Goal: Information Seeking & Learning: Learn about a topic

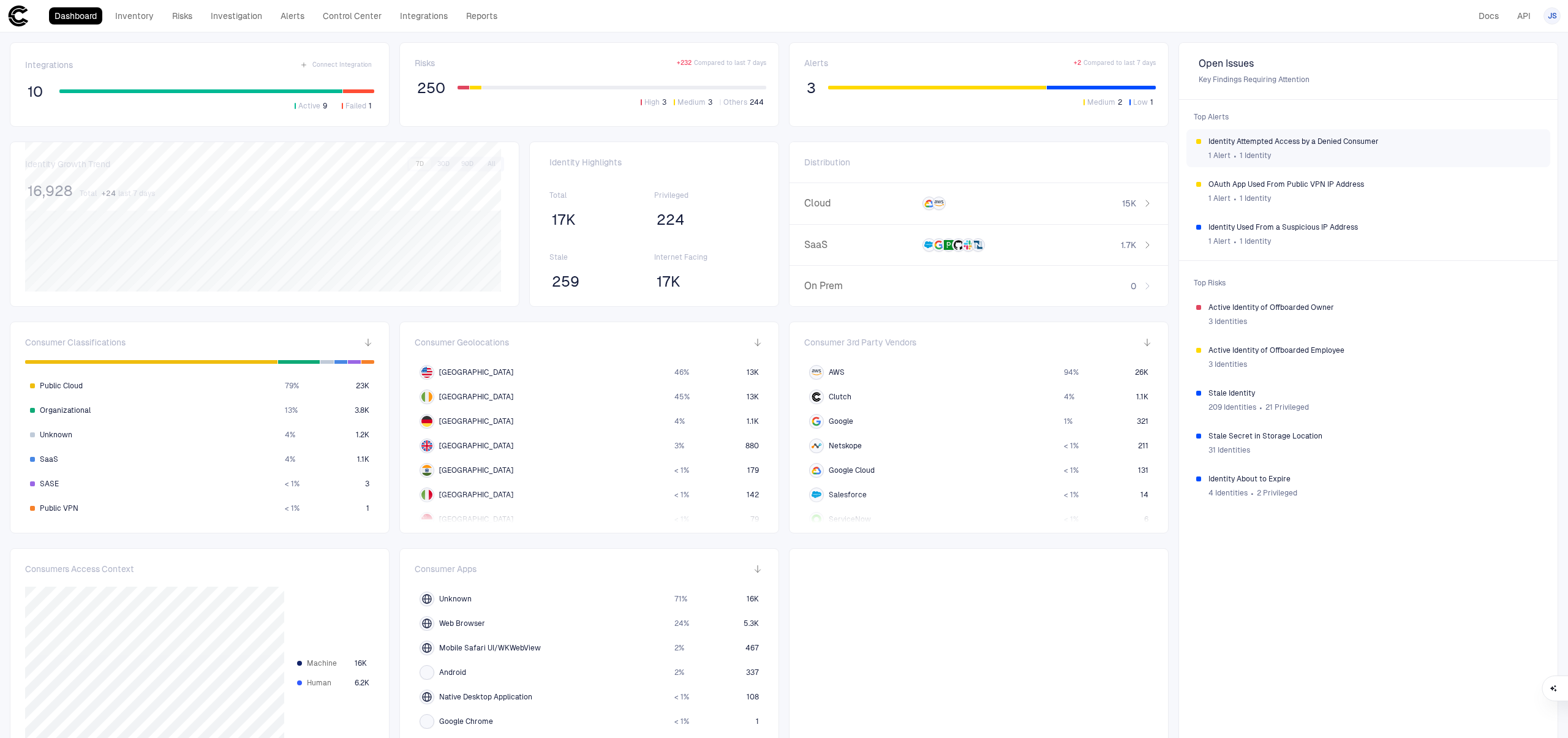
click at [1290, 146] on div "1 Alert ∙ 1 Identity" at bounding box center [1375, 156] width 332 height 19
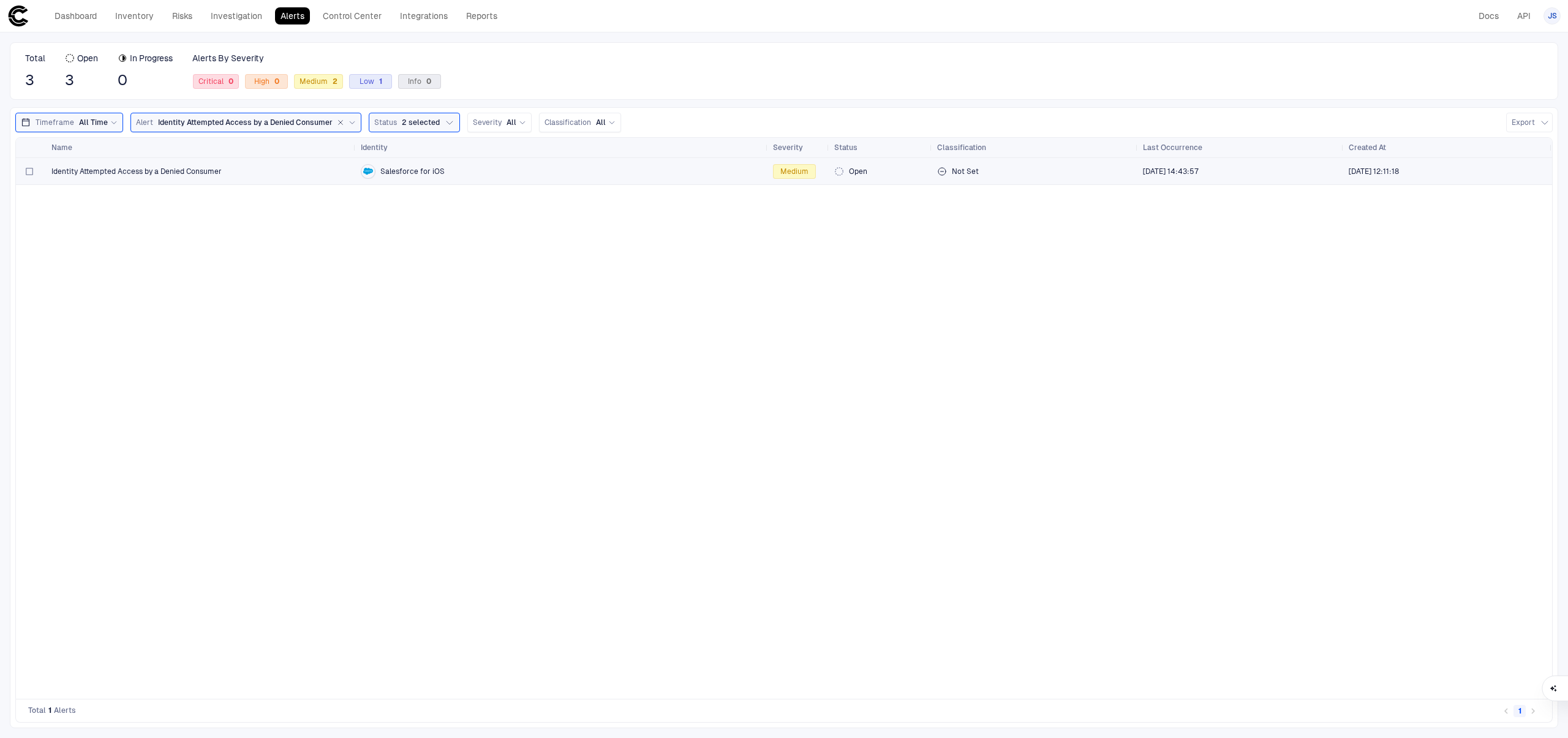
click at [288, 168] on div "Identity Attempted Access by a Denied Consumer" at bounding box center [202, 172] width 300 height 9
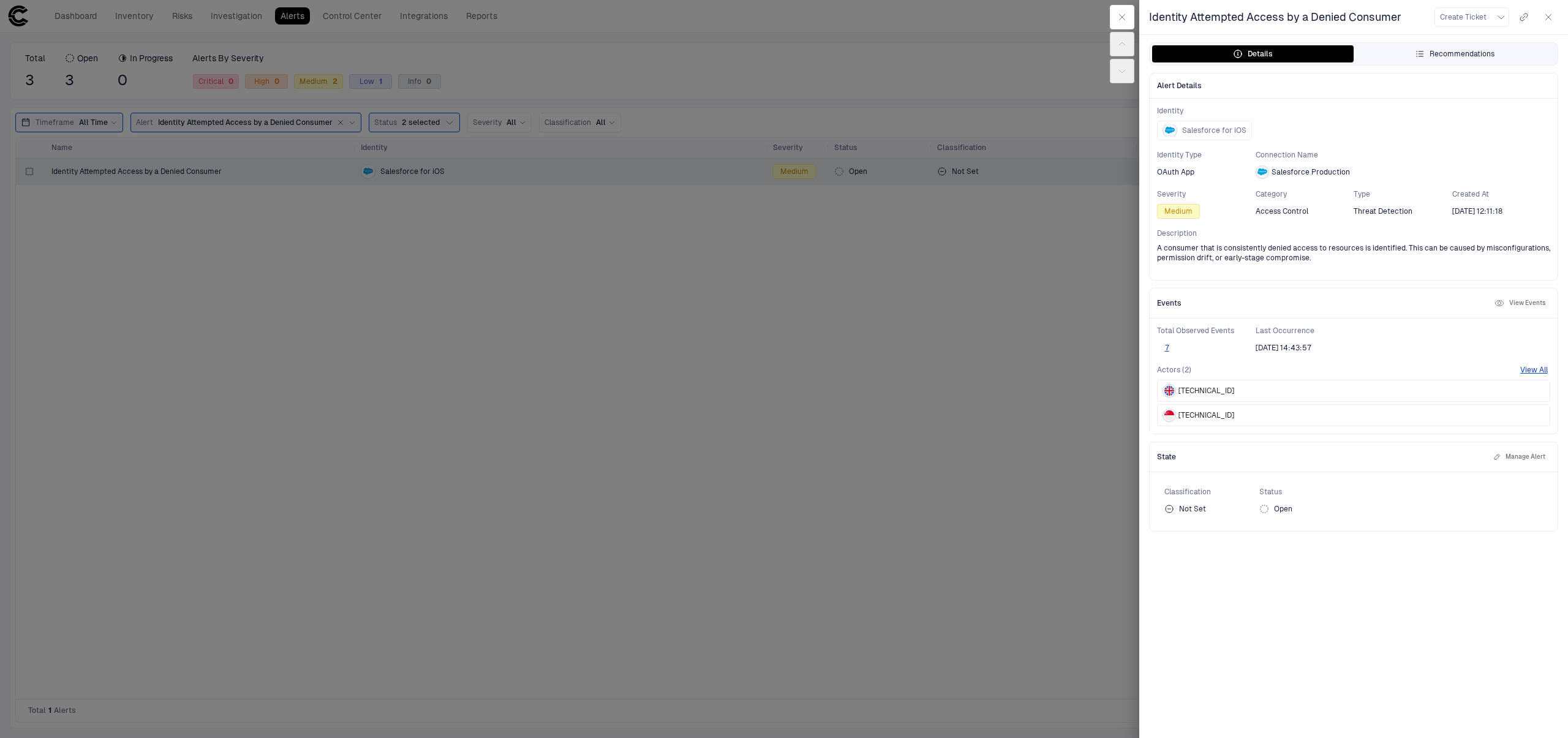
click at [1441, 54] on div "Recommendations" at bounding box center [1455, 54] width 80 height 9
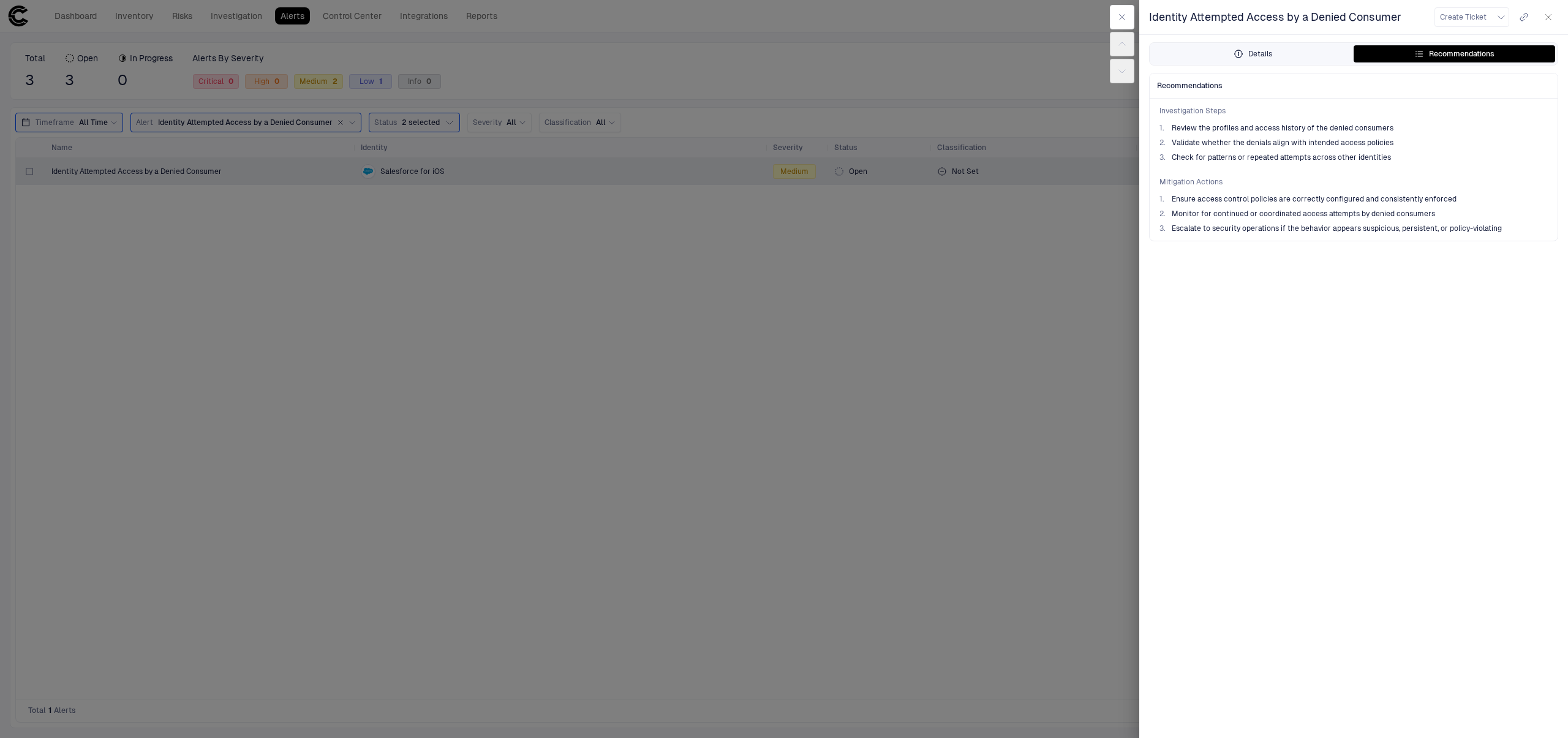
click at [1287, 54] on button "Details" at bounding box center [1253, 54] width 202 height 17
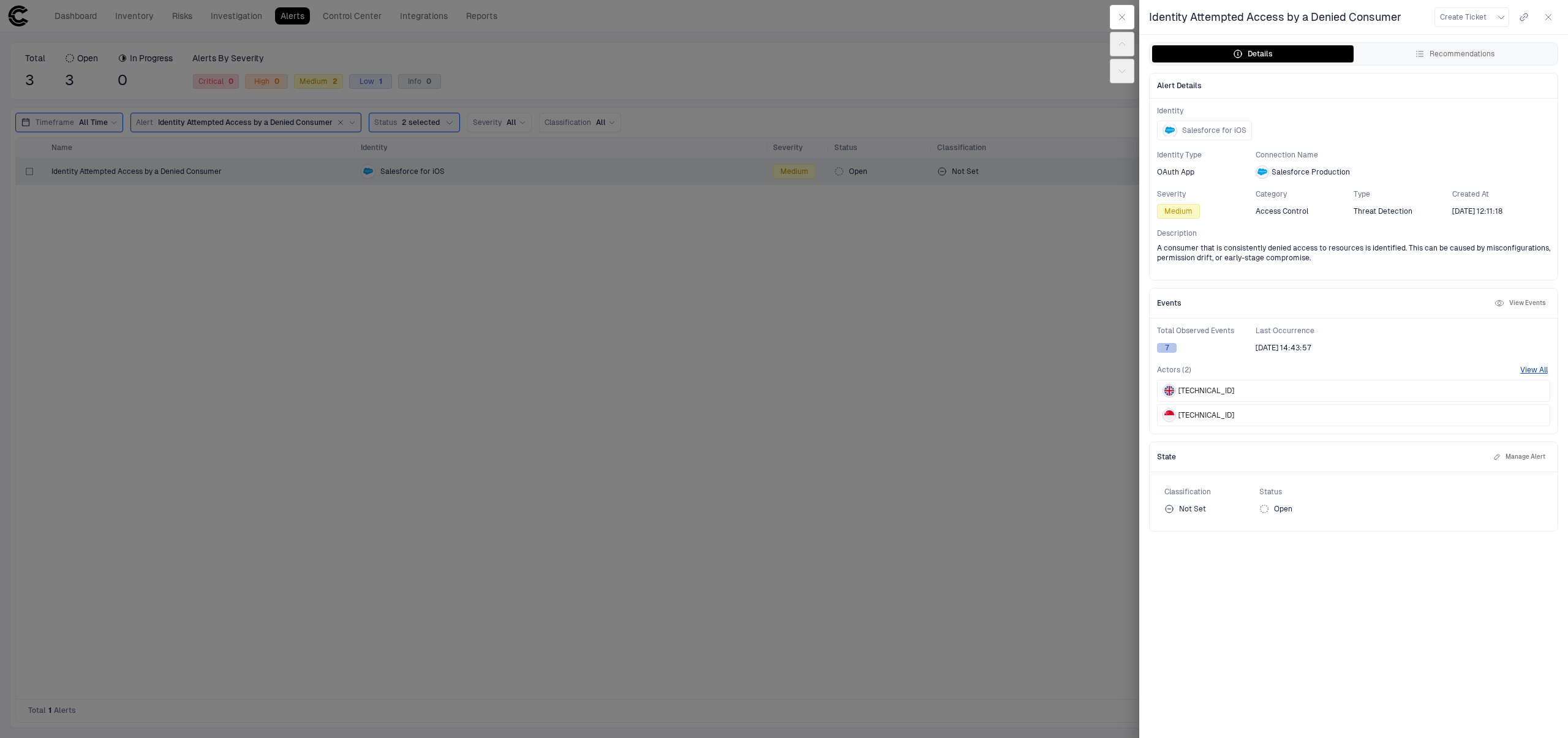
click at [1168, 349] on button "7" at bounding box center [1167, 348] width 20 height 9
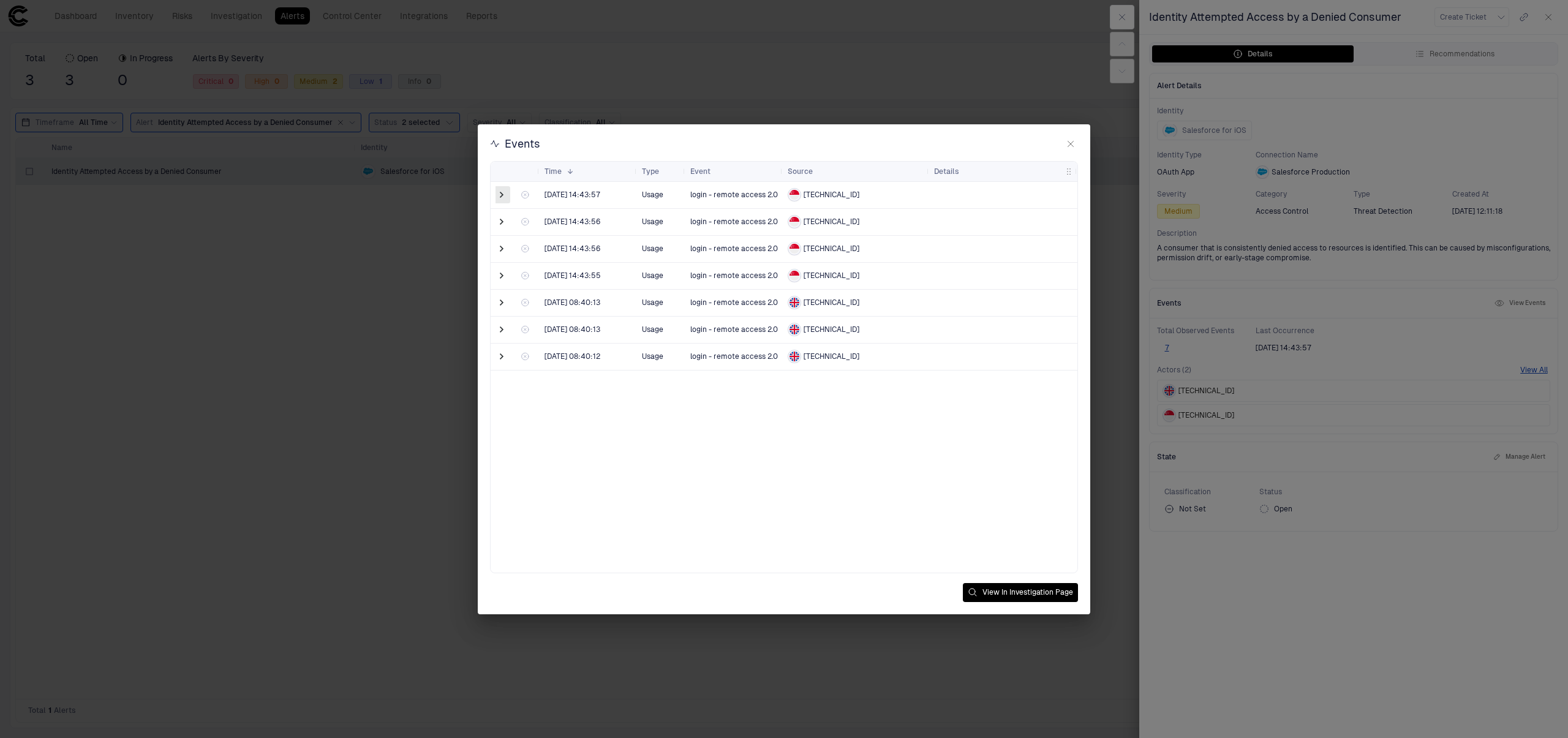
click at [507, 191] on span at bounding box center [501, 194] width 12 height 12
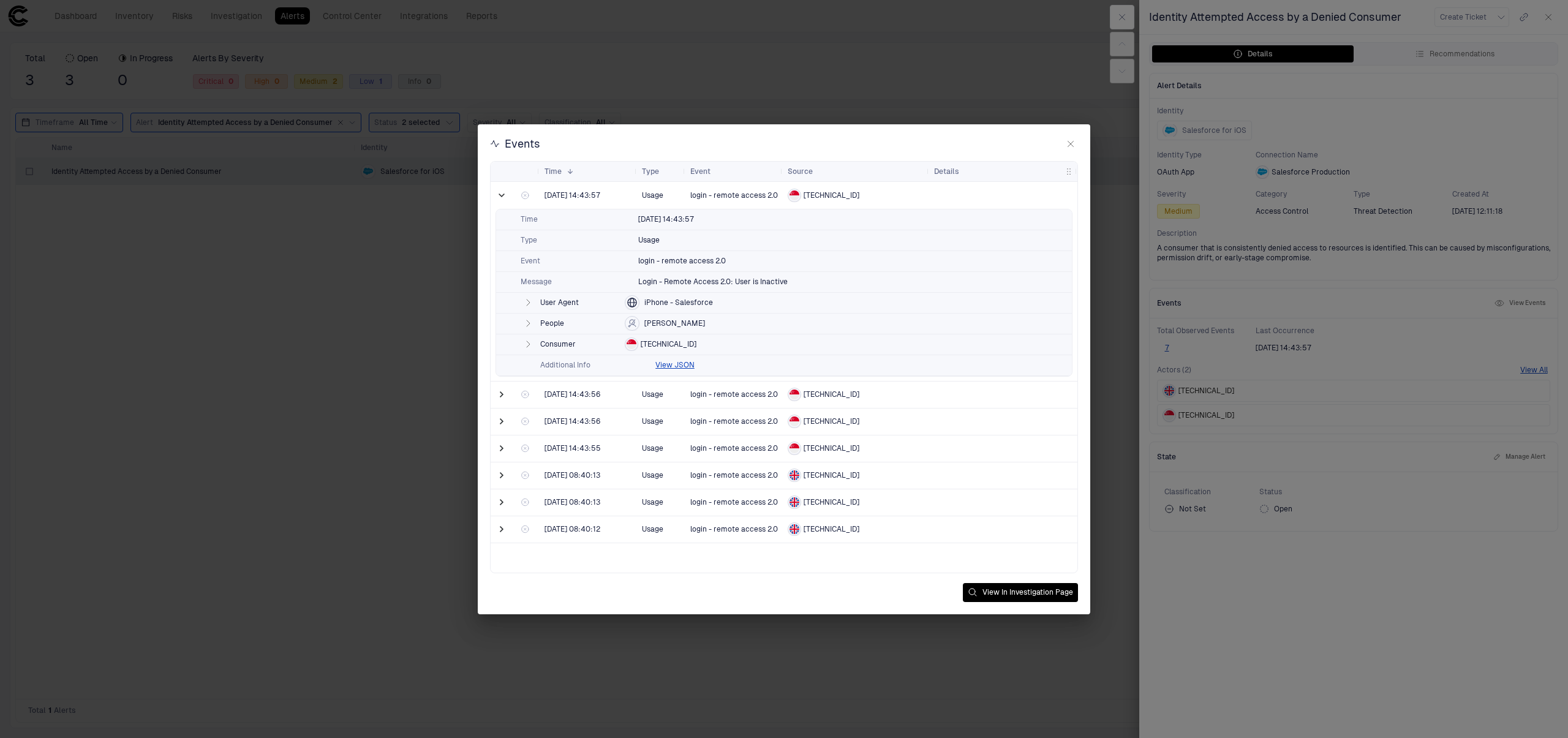
click at [531, 325] on icon "button" at bounding box center [528, 323] width 9 height 9
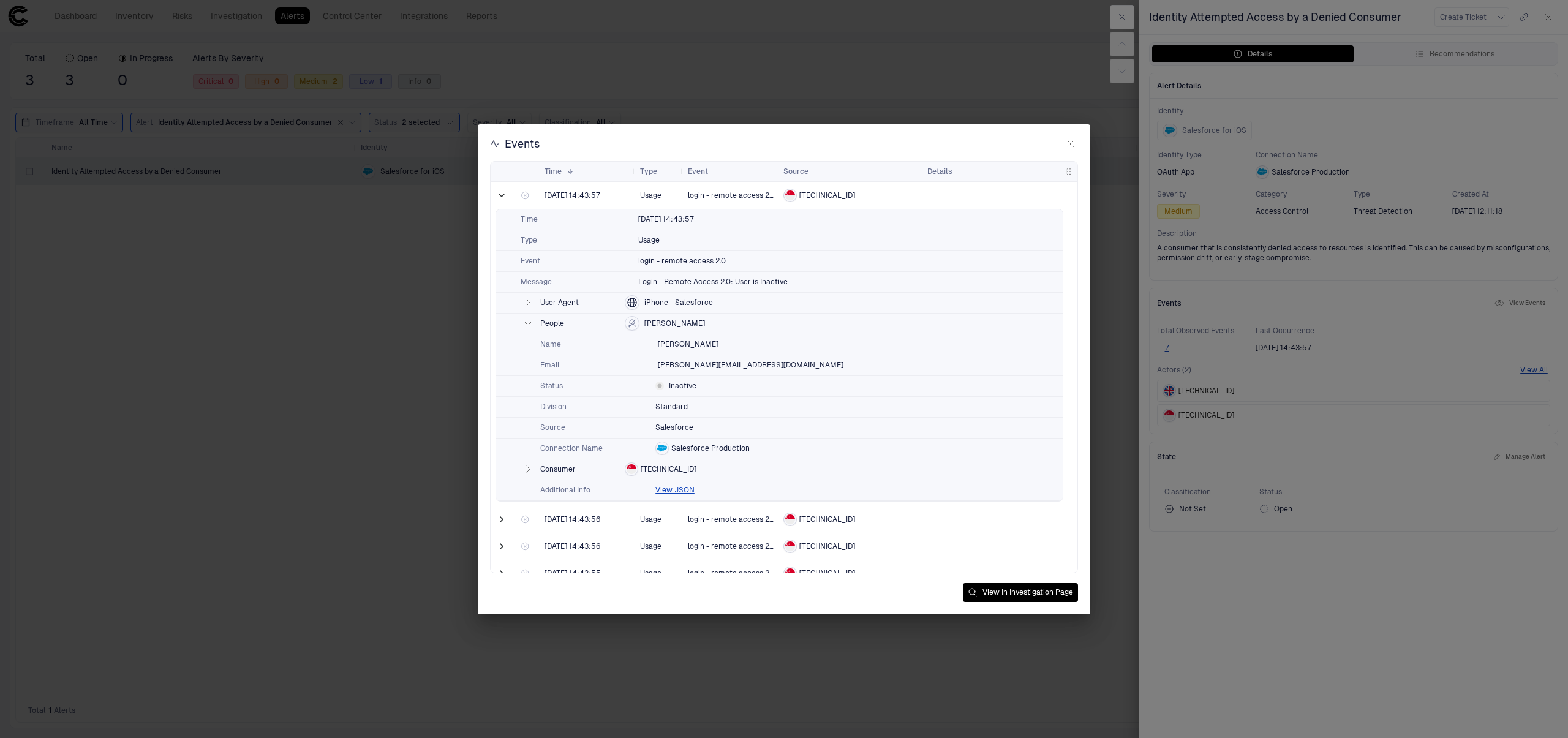
click at [1070, 141] on icon "button" at bounding box center [1070, 144] width 9 height 9
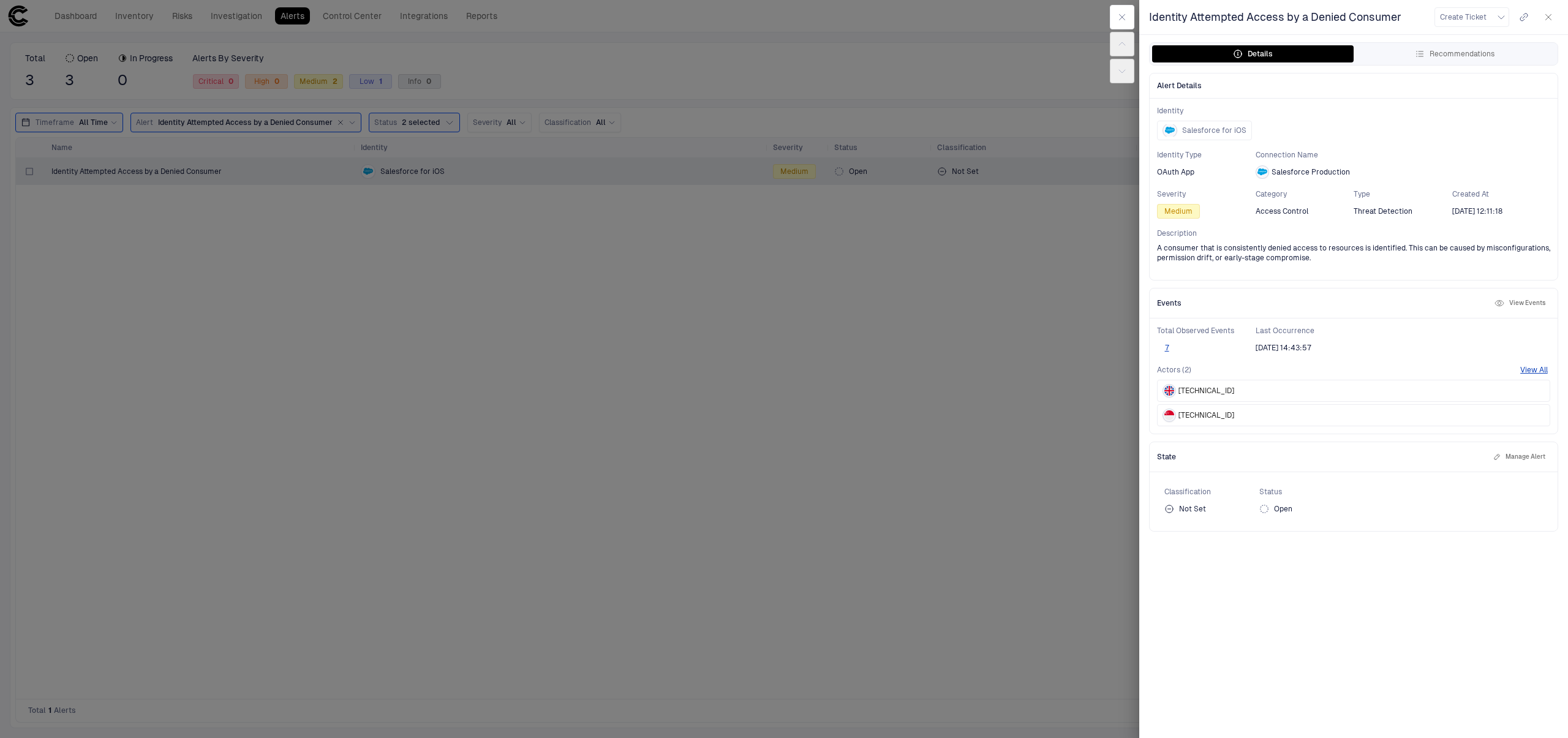
click at [715, 500] on div at bounding box center [784, 369] width 1568 height 738
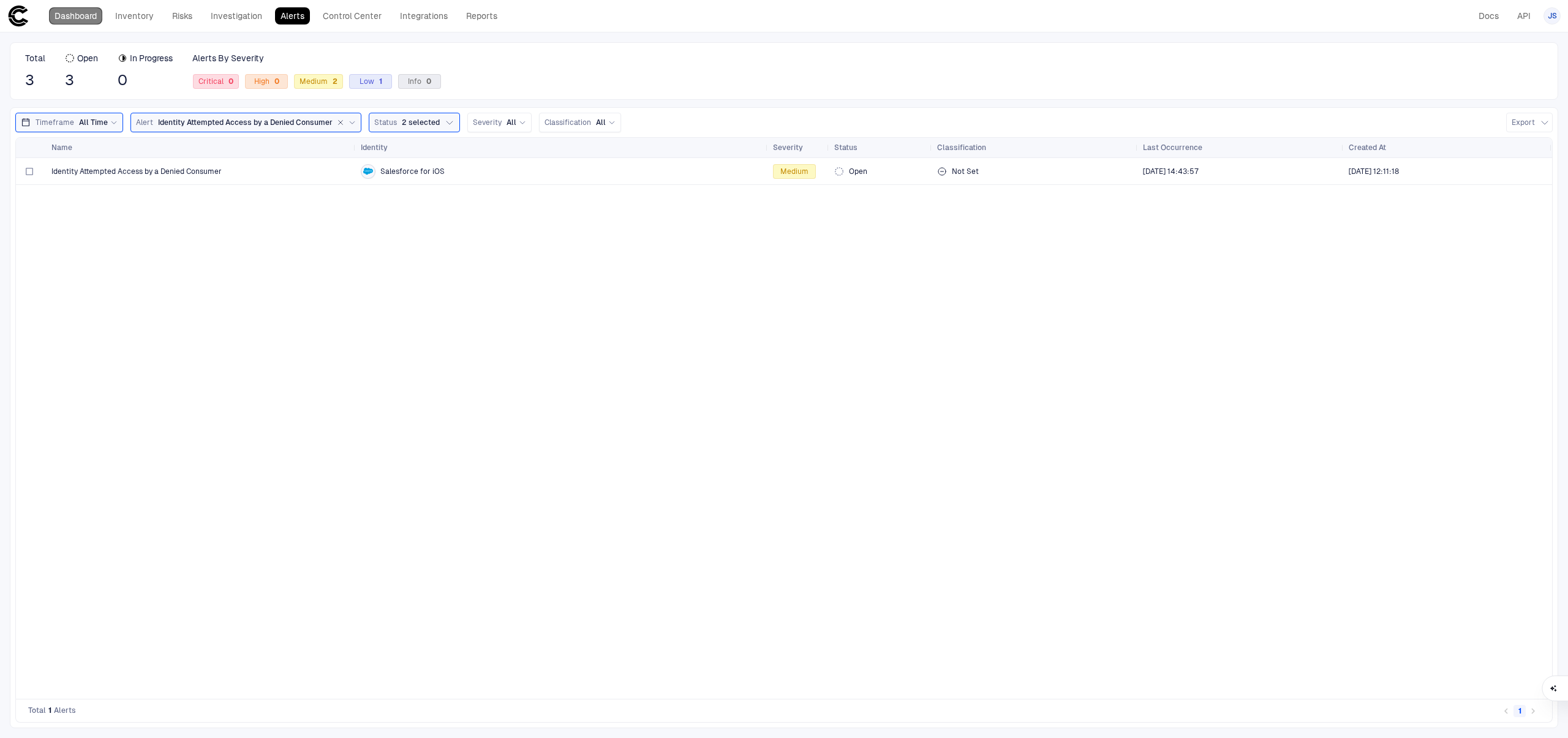
click at [92, 20] on link "Dashboard" at bounding box center [75, 16] width 54 height 17
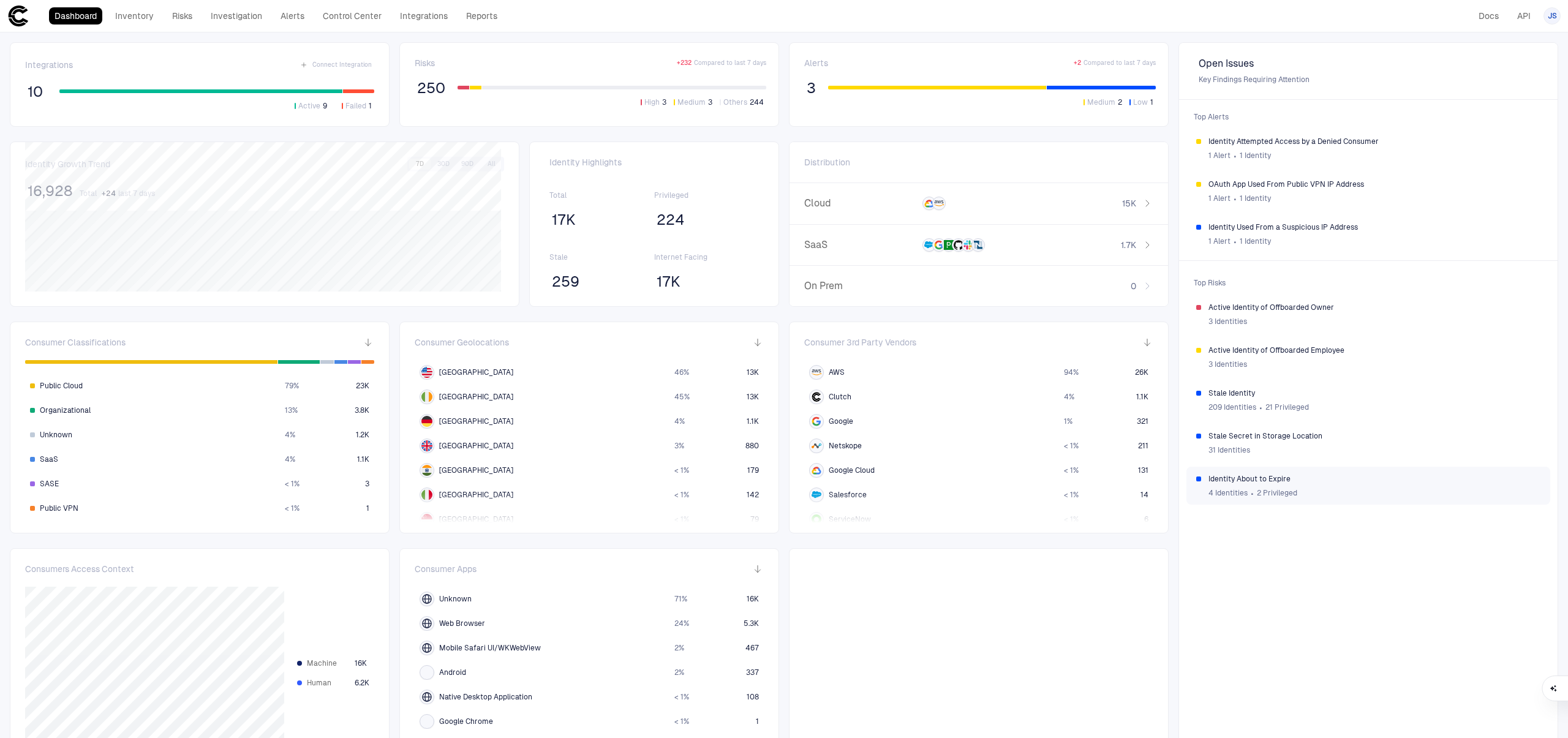
click at [1384, 498] on div "4 Identities ∙ 2 Privileged" at bounding box center [1375, 494] width 332 height 19
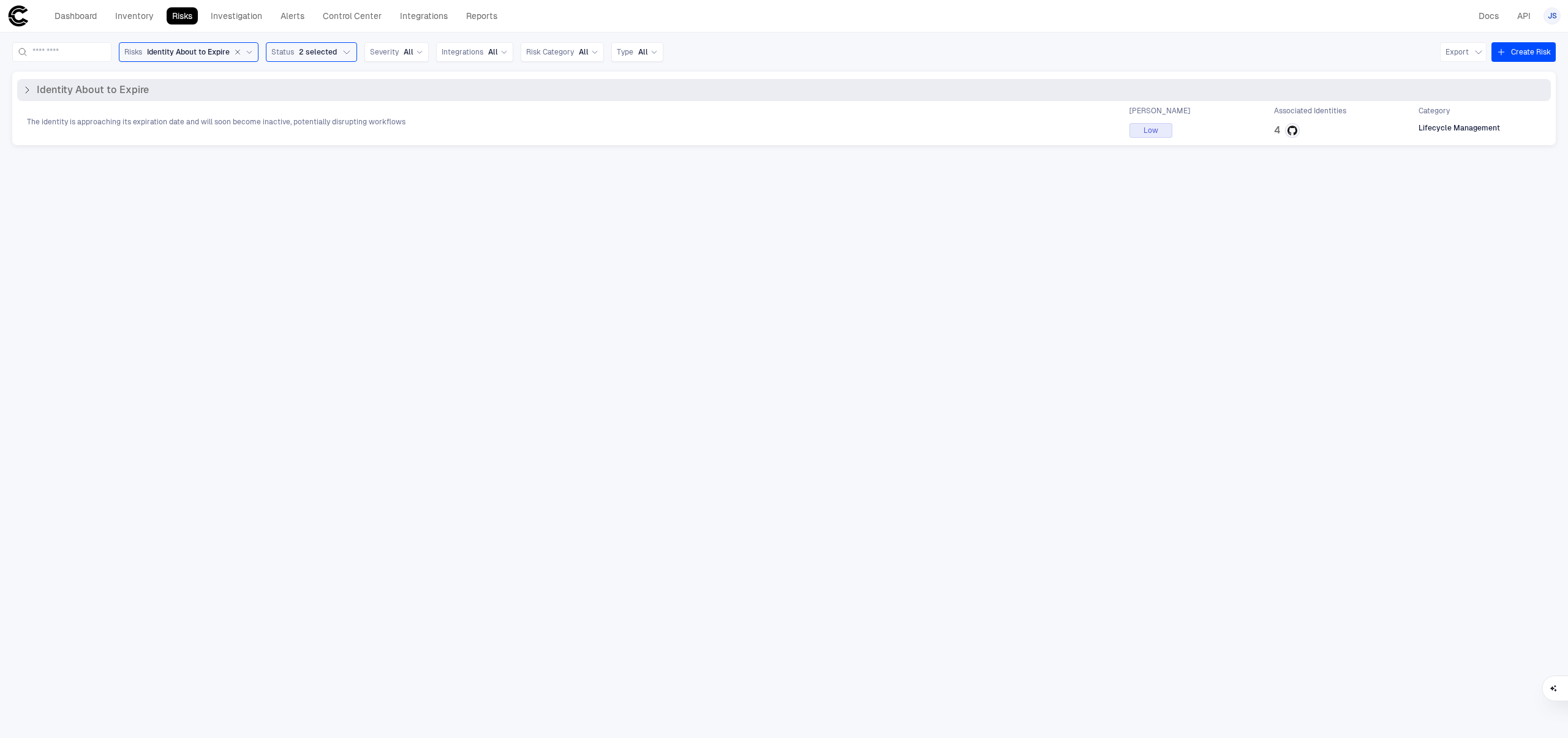
click at [139, 107] on div "The identity is approaching its expiration date and will soon become inactive, …" at bounding box center [784, 122] width 1534 height 32
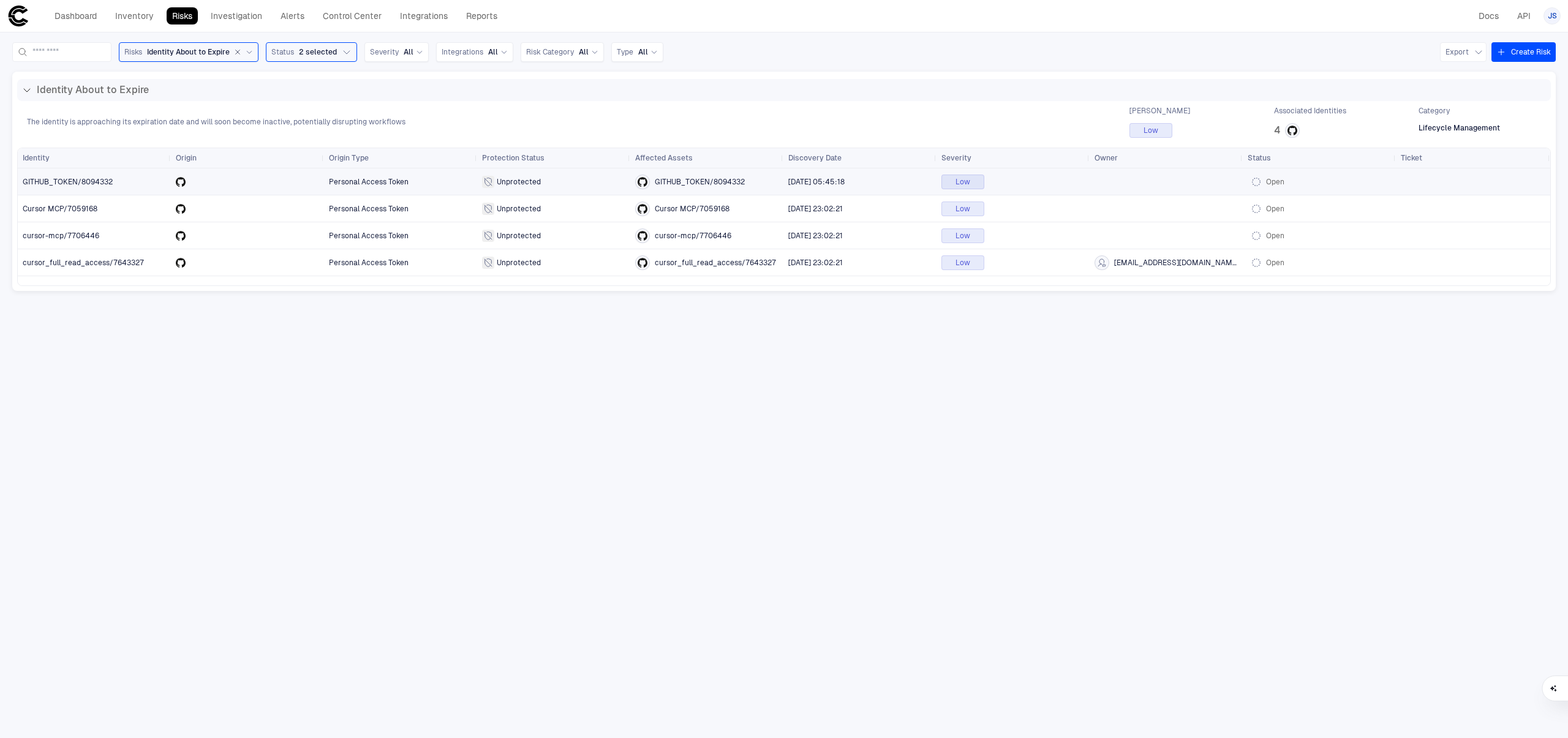
click at [127, 178] on span "GITHUB_TOKEN/8094332" at bounding box center [94, 182] width 143 height 25
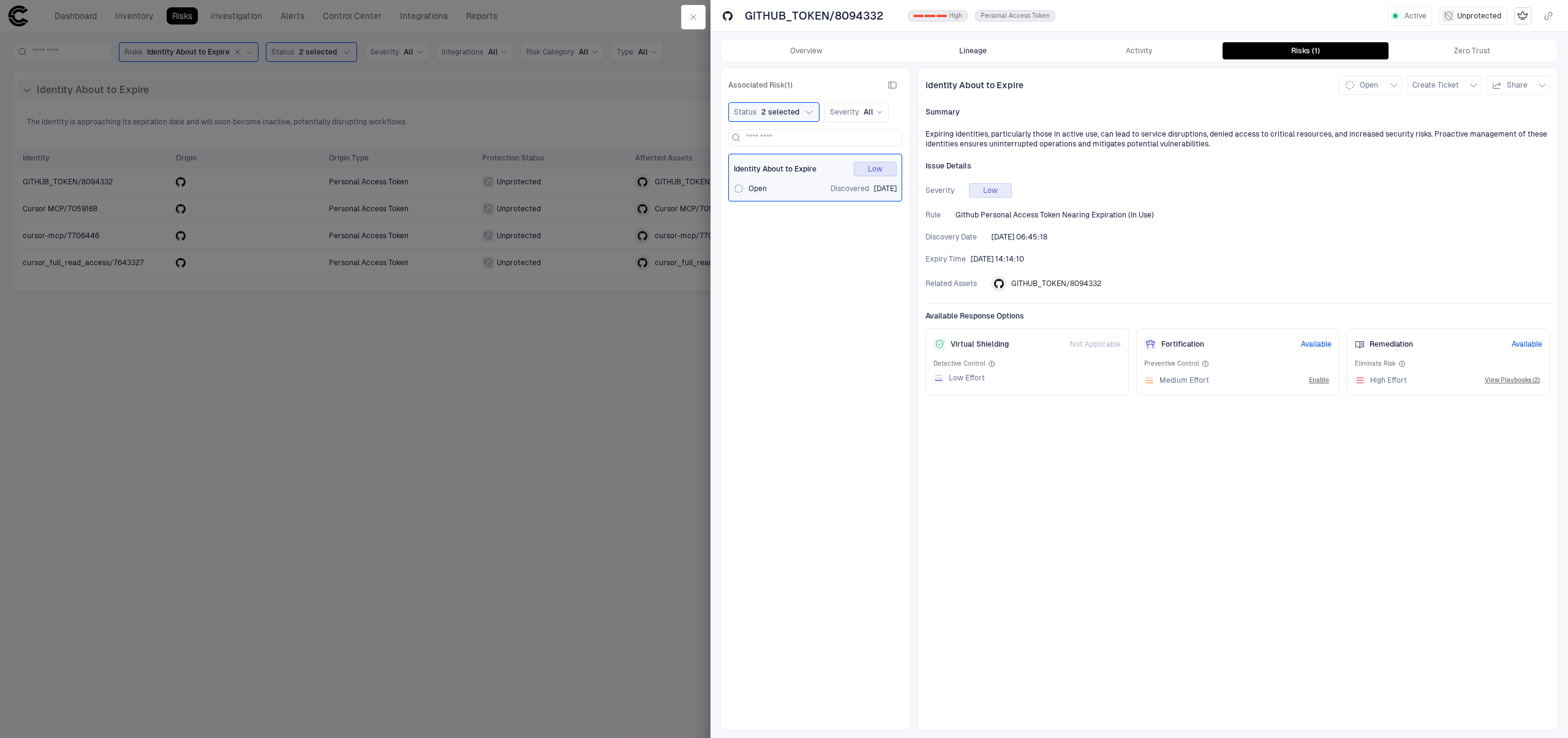
click at [1004, 51] on button "Lineage" at bounding box center [973, 51] width 167 height 17
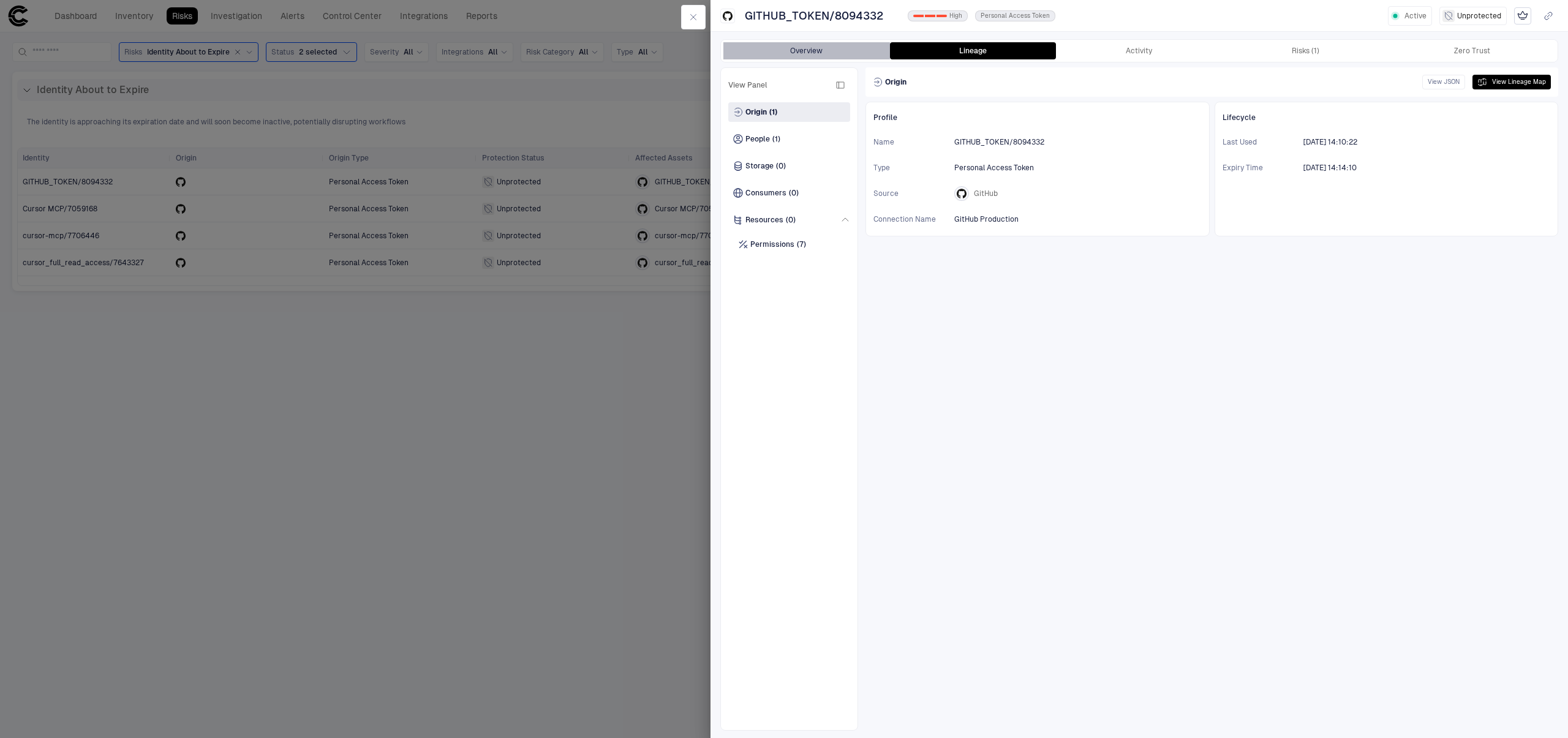
click at [750, 50] on button "Overview" at bounding box center [807, 51] width 167 height 17
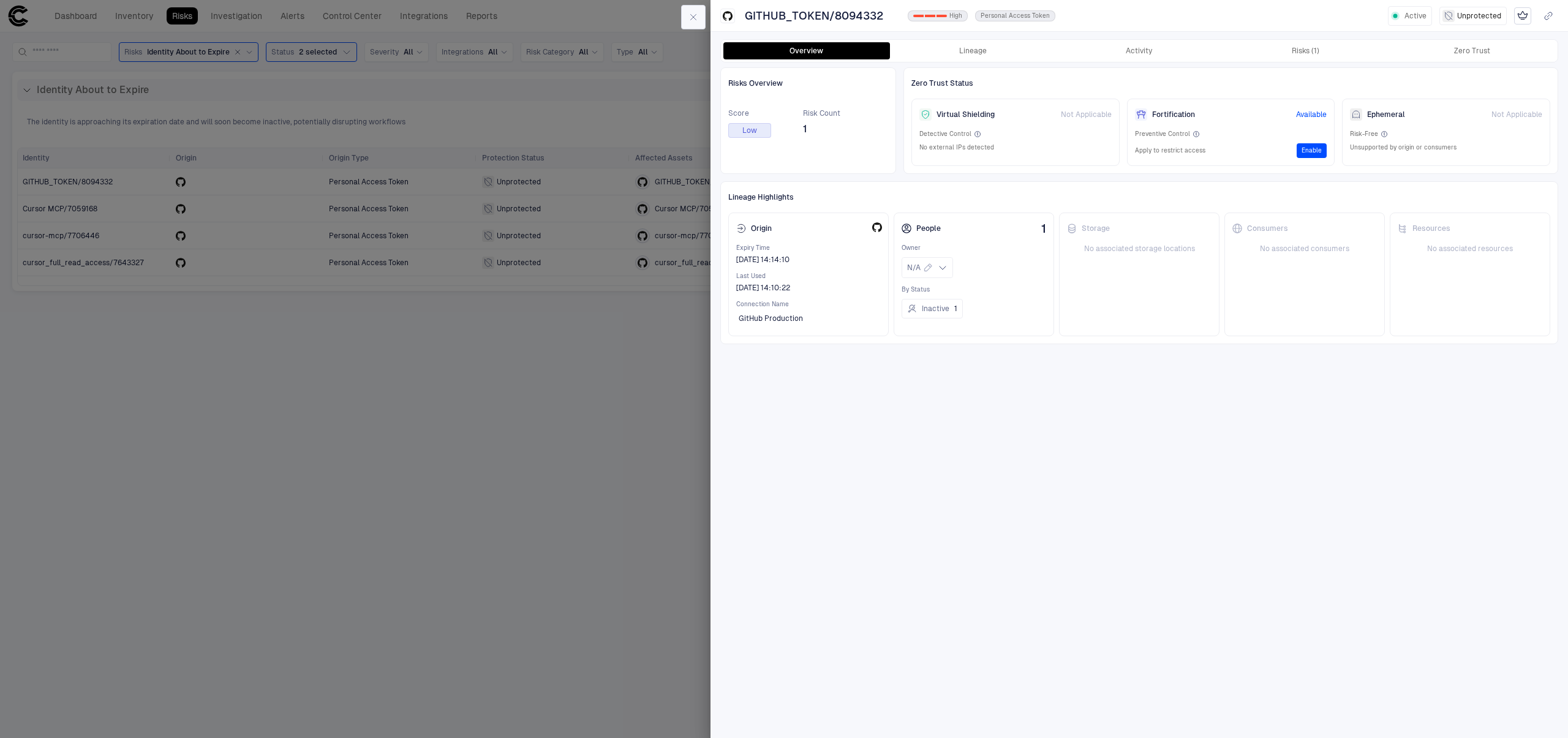
click at [701, 19] on button "button" at bounding box center [694, 17] width 24 height 25
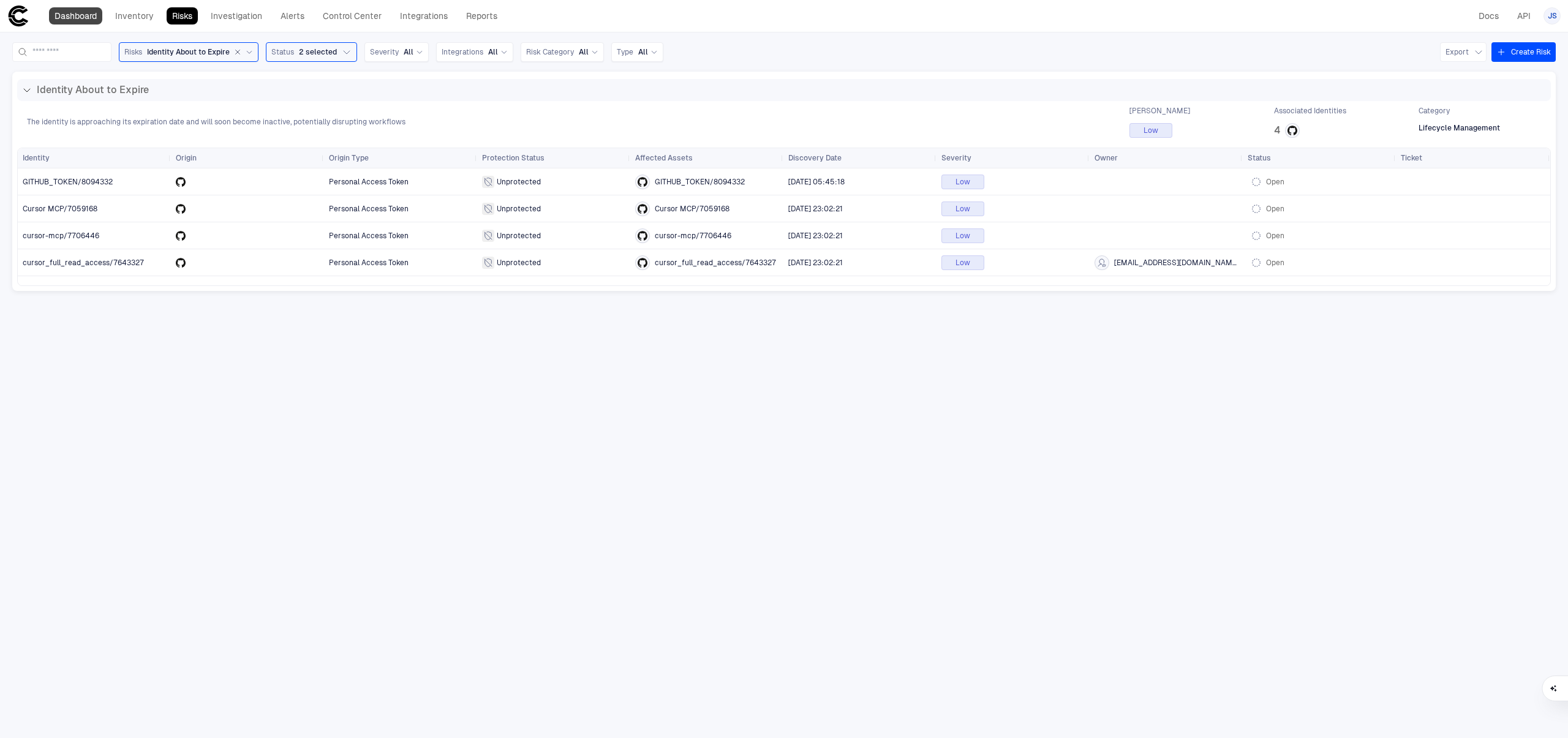
click at [87, 21] on link "Dashboard" at bounding box center [75, 16] width 54 height 17
